Goal: Connect with others: Connect with other users

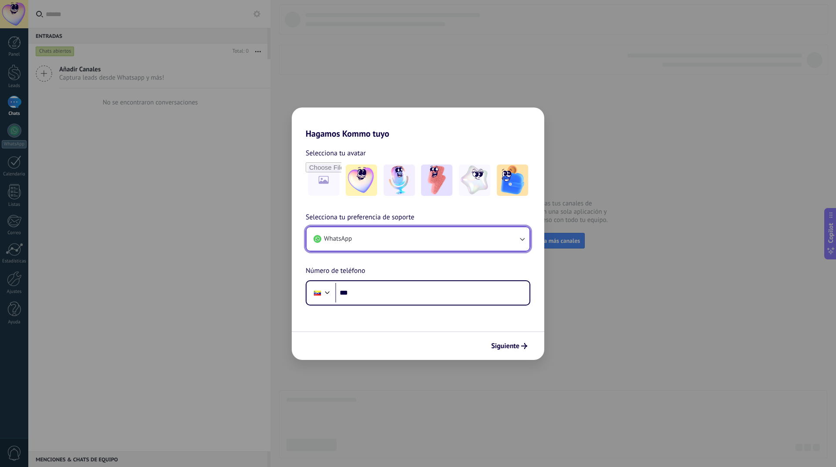
click at [387, 243] on button "WhatsApp" at bounding box center [417, 238] width 223 height 23
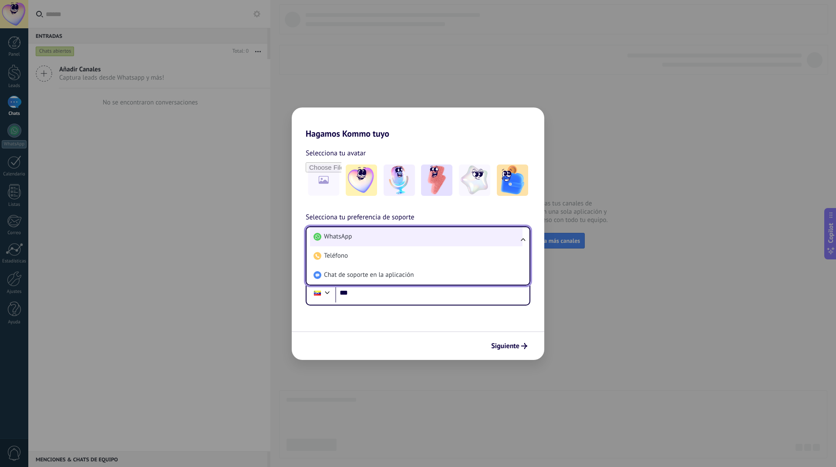
click at [382, 232] on li "WhatsApp" at bounding box center [416, 236] width 212 height 19
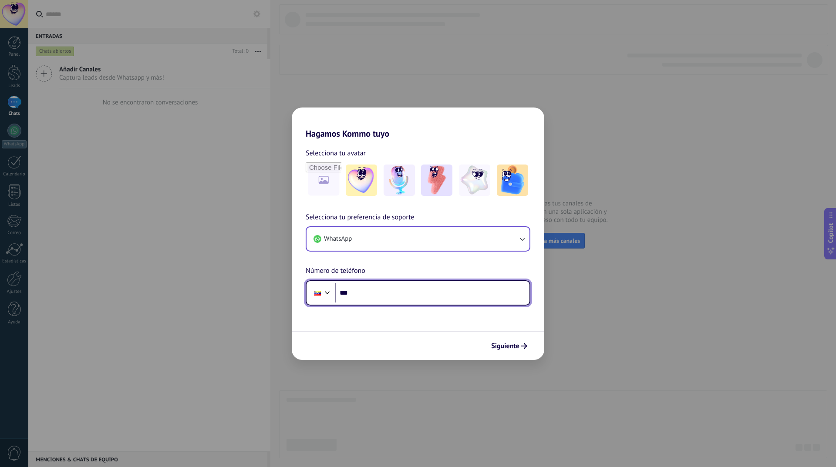
click at [321, 295] on div at bounding box center [317, 293] width 17 height 18
click at [360, 294] on input "***" at bounding box center [432, 293] width 194 height 20
paste input "**********"
type input "**********"
click at [507, 347] on span "Siguiente" at bounding box center [505, 346] width 28 height 6
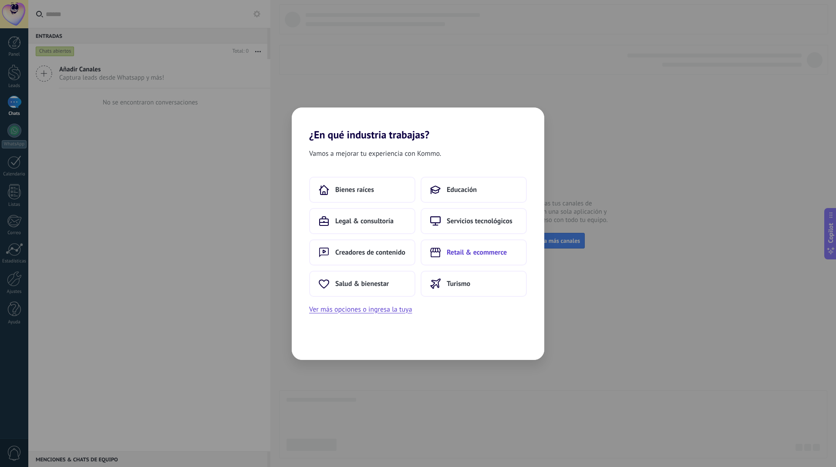
click at [483, 255] on span "Retail & ecommerce" at bounding box center [476, 252] width 60 height 9
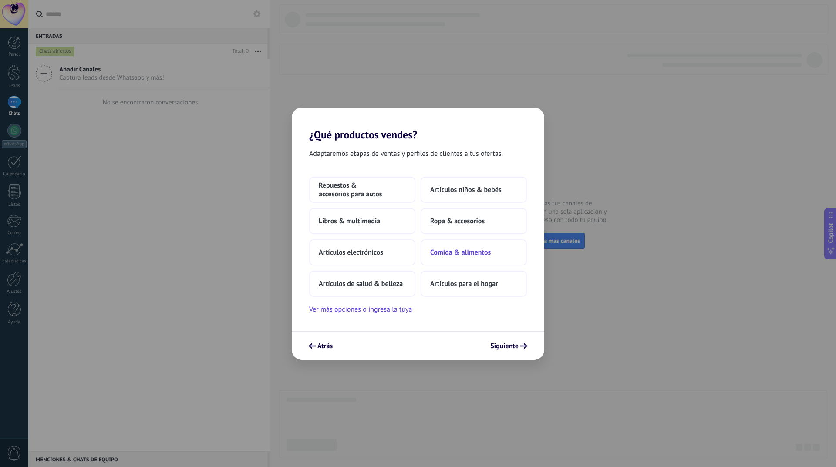
click at [457, 245] on button "Comida & alimentos" at bounding box center [473, 252] width 106 height 26
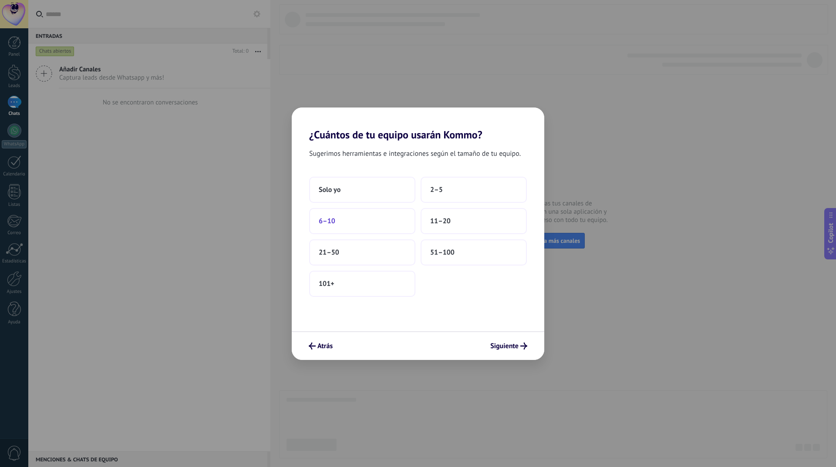
click at [348, 216] on button "6–10" at bounding box center [362, 221] width 106 height 26
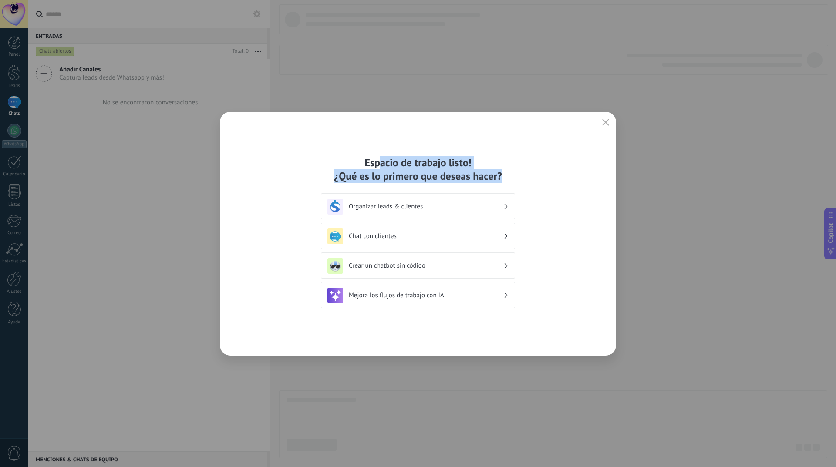
drag, startPoint x: 379, startPoint y: 161, endPoint x: 513, endPoint y: 171, distance: 134.5
click at [513, 171] on div "Espacio de trabajo listo! ¿Qué es lo primero que deseas hacer?" at bounding box center [418, 169] width 194 height 27
click at [513, 172] on div "Espacio de trabajo listo! ¿Qué es lo primero que deseas hacer?" at bounding box center [418, 169] width 194 height 27
click at [455, 230] on div "Chat con clientes" at bounding box center [417, 236] width 181 height 16
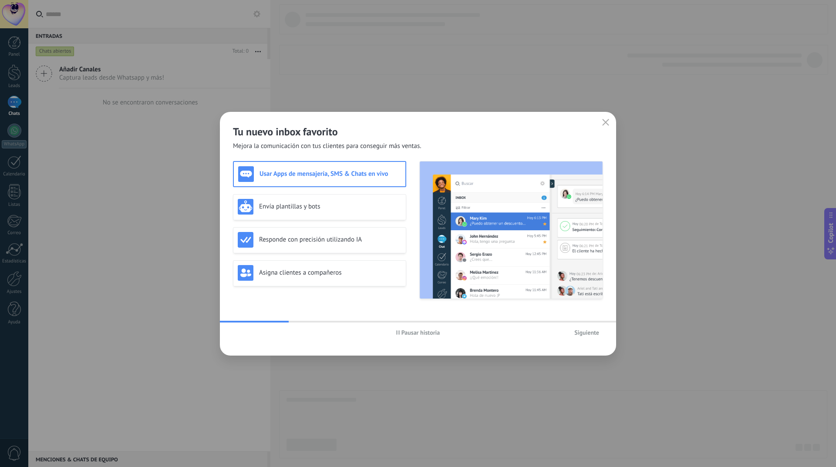
click at [346, 174] on h3 "Usar Apps de mensajería, SMS & Chats en vivo" at bounding box center [329, 174] width 141 height 8
click at [328, 202] on div "Envía plantillas y bots" at bounding box center [320, 207] width 164 height 16
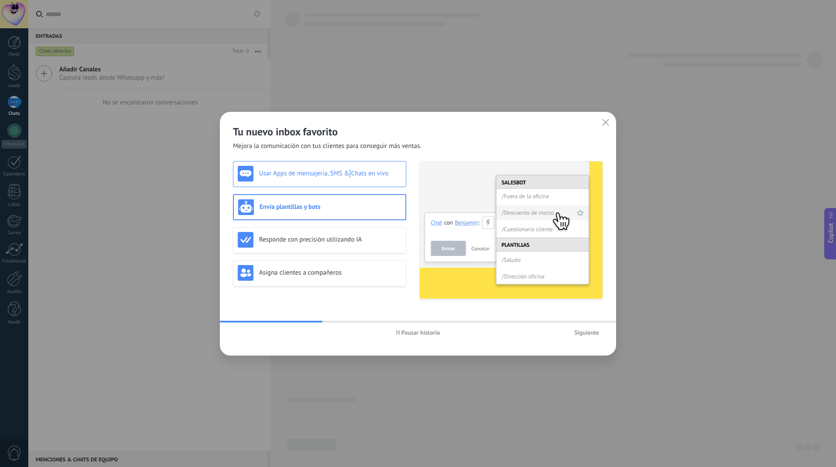
click at [350, 175] on h3 "Usar Apps de mensajería, SMS & Chats en vivo" at bounding box center [330, 173] width 142 height 8
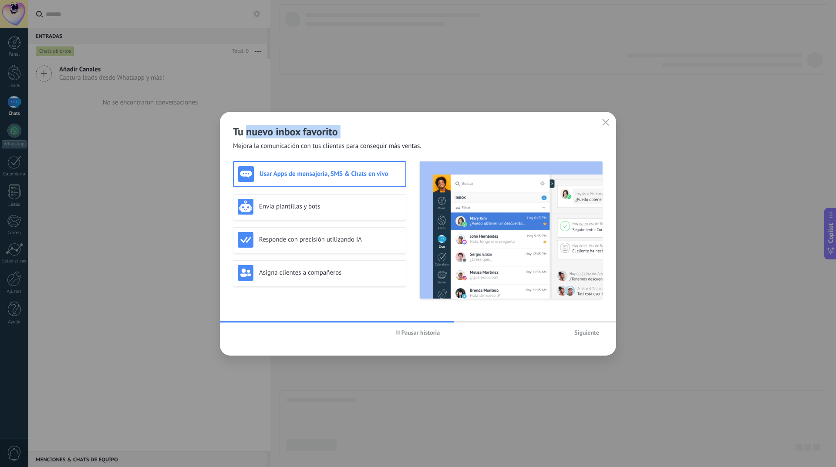
drag, startPoint x: 248, startPoint y: 129, endPoint x: 416, endPoint y: 142, distance: 168.1
click at [413, 139] on div "Tu nuevo inbox favorito Mejora la comunicación con tus clientes para conseguir …" at bounding box center [418, 131] width 396 height 39
click at [418, 145] on span "Mejora la comunicación con tus clientes para conseguir más ventas." at bounding box center [327, 146] width 188 height 9
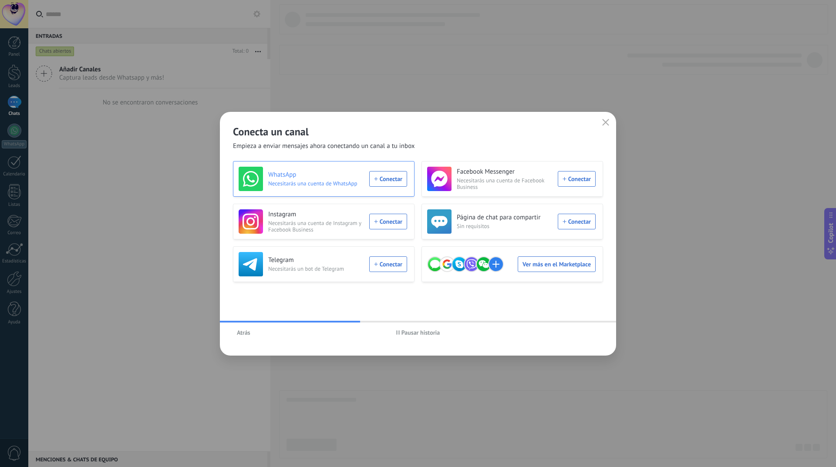
click at [381, 179] on div "WhatsApp Necesitarás una cuenta de WhatsApp Conectar" at bounding box center [322, 179] width 168 height 24
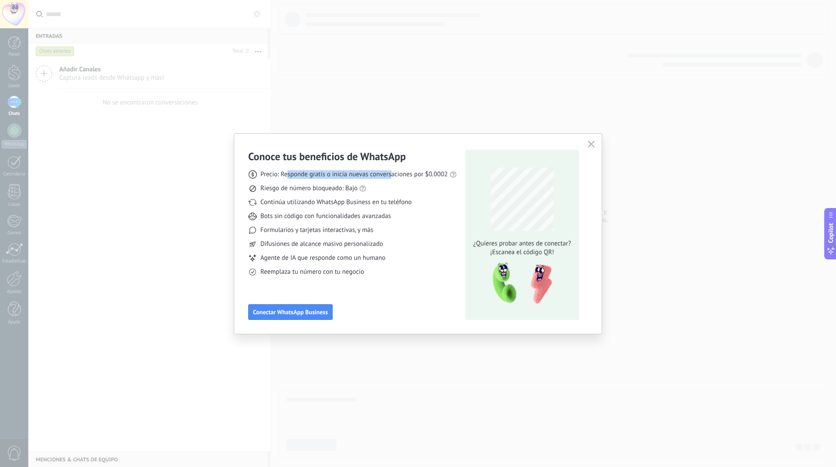
drag, startPoint x: 288, startPoint y: 175, endPoint x: 420, endPoint y: 176, distance: 132.3
click at [414, 176] on span "Precio: Responde gratis o inicia nuevas conversaciones por $0.0002" at bounding box center [354, 174] width 188 height 9
click at [430, 176] on span "Precio: Responde gratis o inicia nuevas conversaciones por $0.0002" at bounding box center [354, 174] width 188 height 9
drag, startPoint x: 428, startPoint y: 175, endPoint x: 440, endPoint y: 175, distance: 12.2
click at [440, 175] on span "Precio: Responde gratis o inicia nuevas conversaciones por $0.0002" at bounding box center [354, 174] width 188 height 9
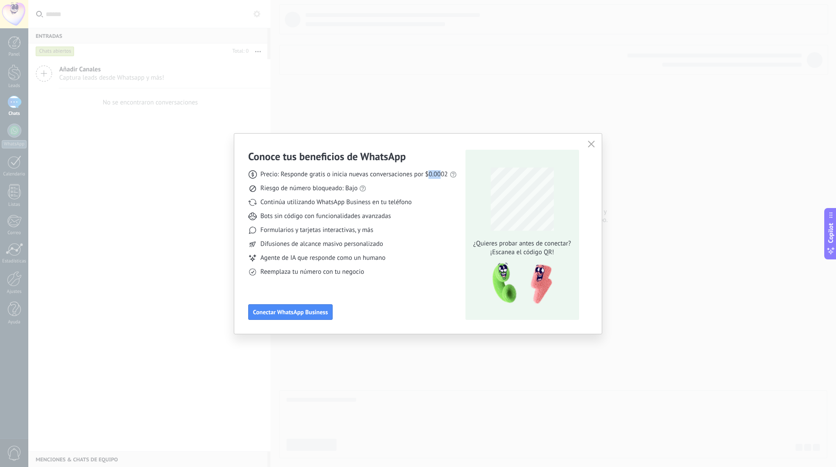
click at [440, 175] on span "Precio: Responde gratis o inicia nuevas conversaciones por $0.0002" at bounding box center [354, 174] width 188 height 9
click at [288, 312] on span "Conectar WhatsApp Business" at bounding box center [290, 312] width 75 height 6
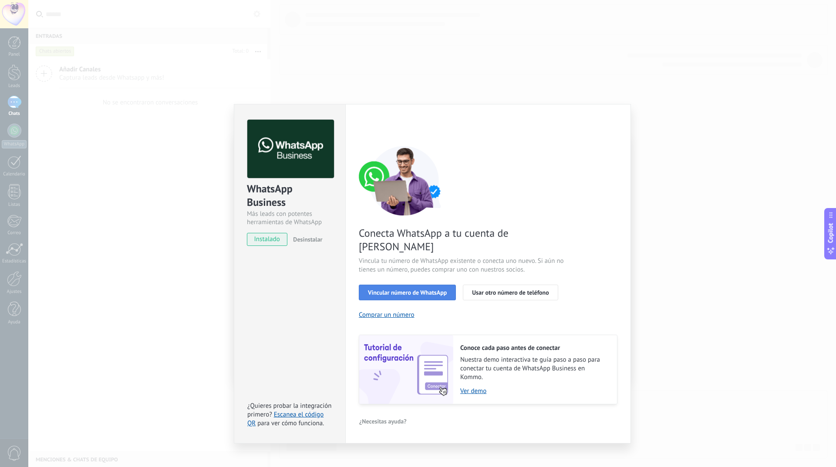
click at [420, 285] on button "Vincular número de WhatsApp" at bounding box center [407, 293] width 97 height 16
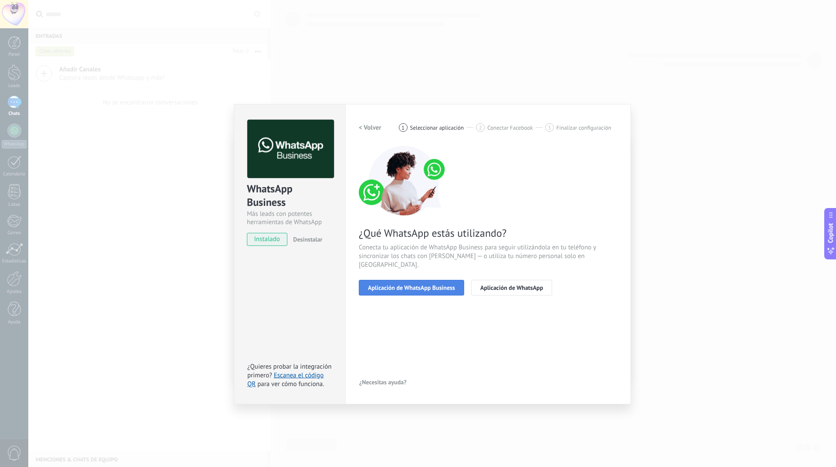
click at [444, 285] on span "Aplicación de WhatsApp Business" at bounding box center [411, 288] width 87 height 6
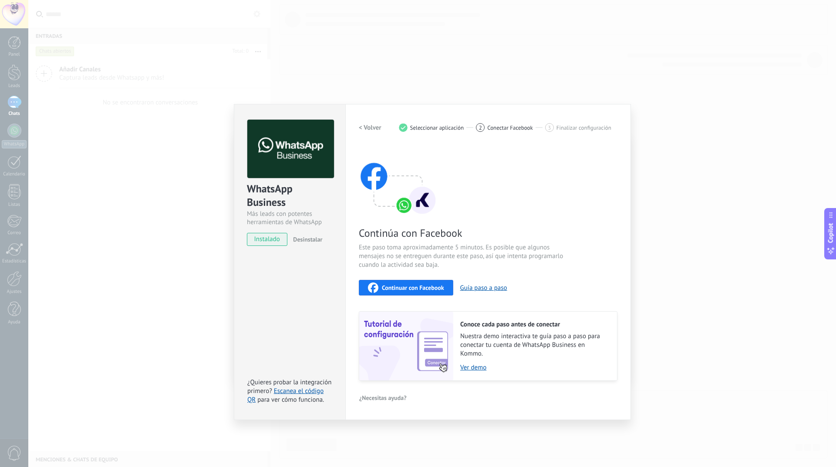
click at [413, 285] on span "Continuar con Facebook" at bounding box center [413, 288] width 62 height 6
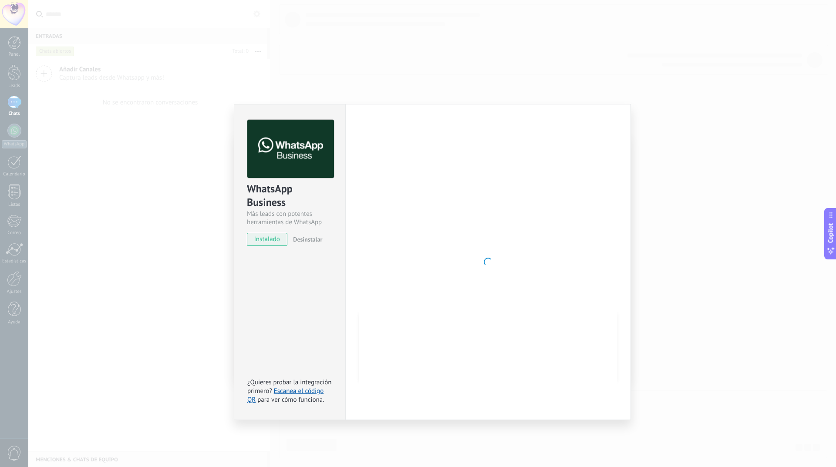
click at [292, 467] on div "WhatsApp Business Más leads con potentes herramientas de WhatsApp instalado Des…" at bounding box center [431, 233] width 807 height 467
